Goal: Task Accomplishment & Management: Manage account settings

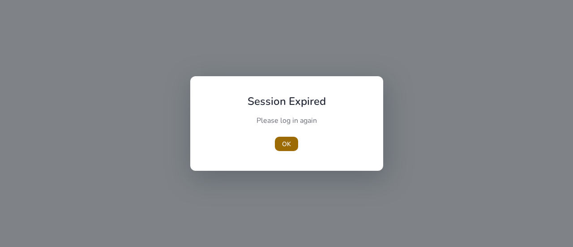
click at [280, 146] on span "button" at bounding box center [286, 144] width 23 height 22
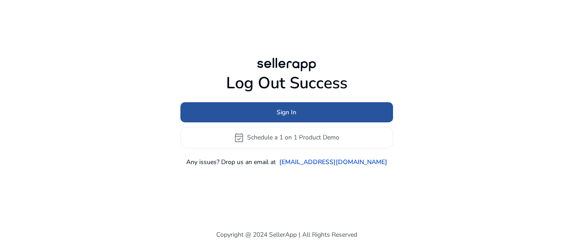
click at [297, 113] on span at bounding box center [287, 112] width 213 height 22
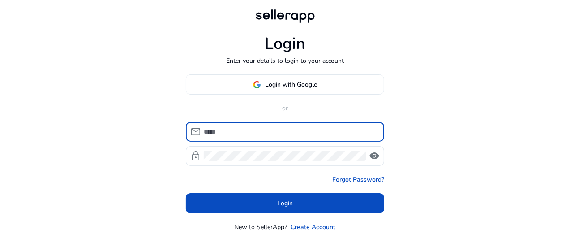
click at [272, 131] on input at bounding box center [290, 132] width 173 height 10
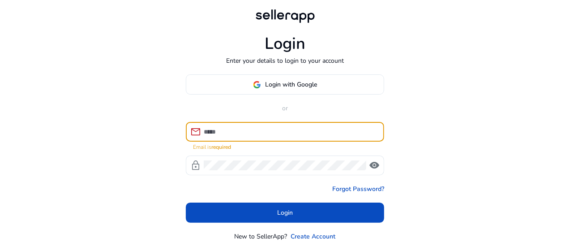
type input "**********"
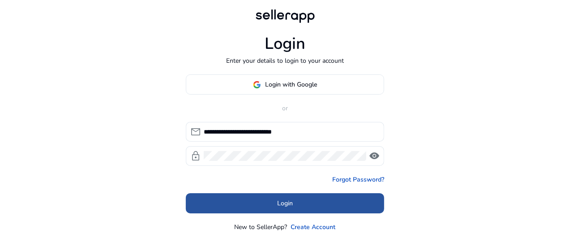
click at [296, 202] on span at bounding box center [285, 204] width 198 height 22
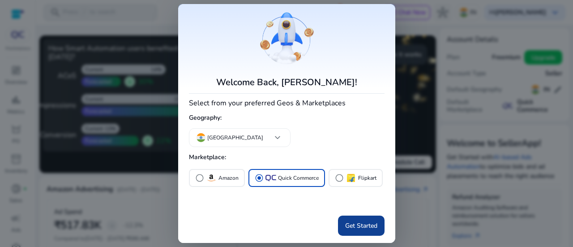
click at [349, 225] on span "Get Started" at bounding box center [361, 225] width 32 height 9
